Goal: Navigation & Orientation: Find specific page/section

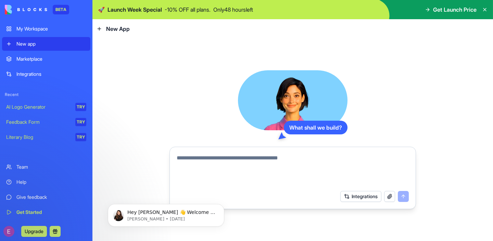
click at [241, 107] on video at bounding box center [293, 100] width 110 height 60
click at [51, 59] on div "Marketplace" at bounding box center [51, 58] width 70 height 7
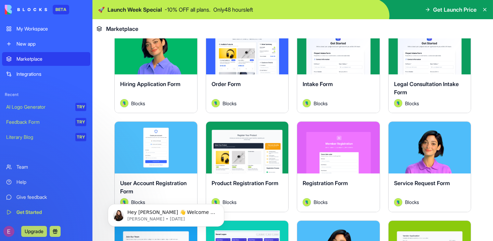
scroll to position [170, 0]
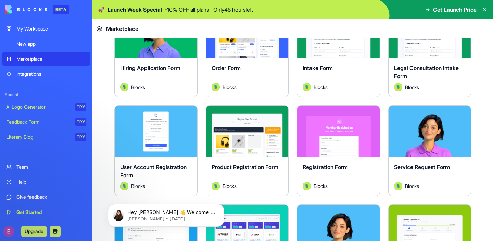
click at [245, 65] on div "Order Form" at bounding box center [247, 73] width 72 height 19
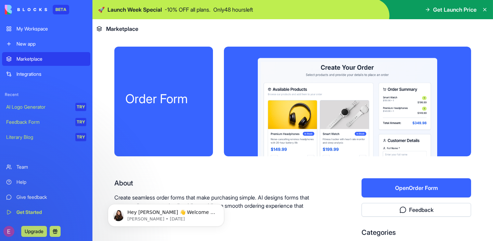
click at [399, 189] on button "Open Order Form" at bounding box center [416, 187] width 110 height 19
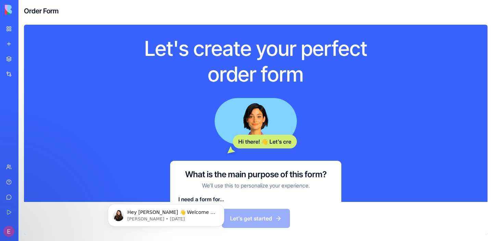
scroll to position [36, 0]
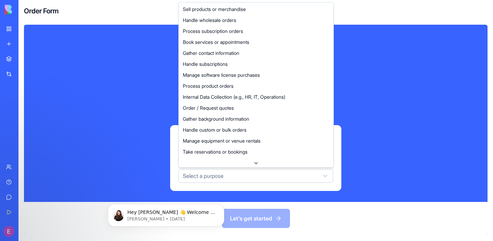
click at [259, 177] on html "BETA My Workspace New app Marketplace Integrations Recent AI Logo Generator TRY…" at bounding box center [246, 120] width 493 height 241
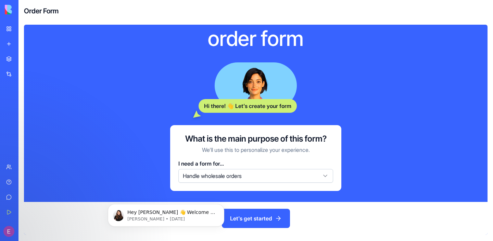
click at [258, 219] on button "Let's get started" at bounding box center [256, 217] width 68 height 19
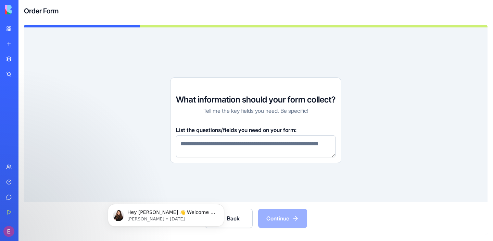
click at [18, 74] on div "Integrations" at bounding box center [20, 73] width 9 height 7
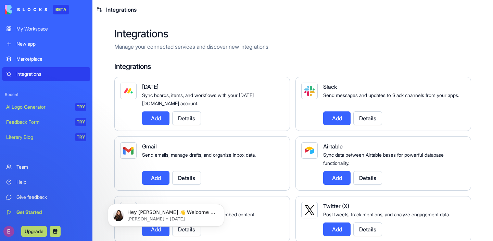
click at [32, 29] on div "My Workspace" at bounding box center [51, 28] width 70 height 7
